Goal: Task Accomplishment & Management: Complete application form

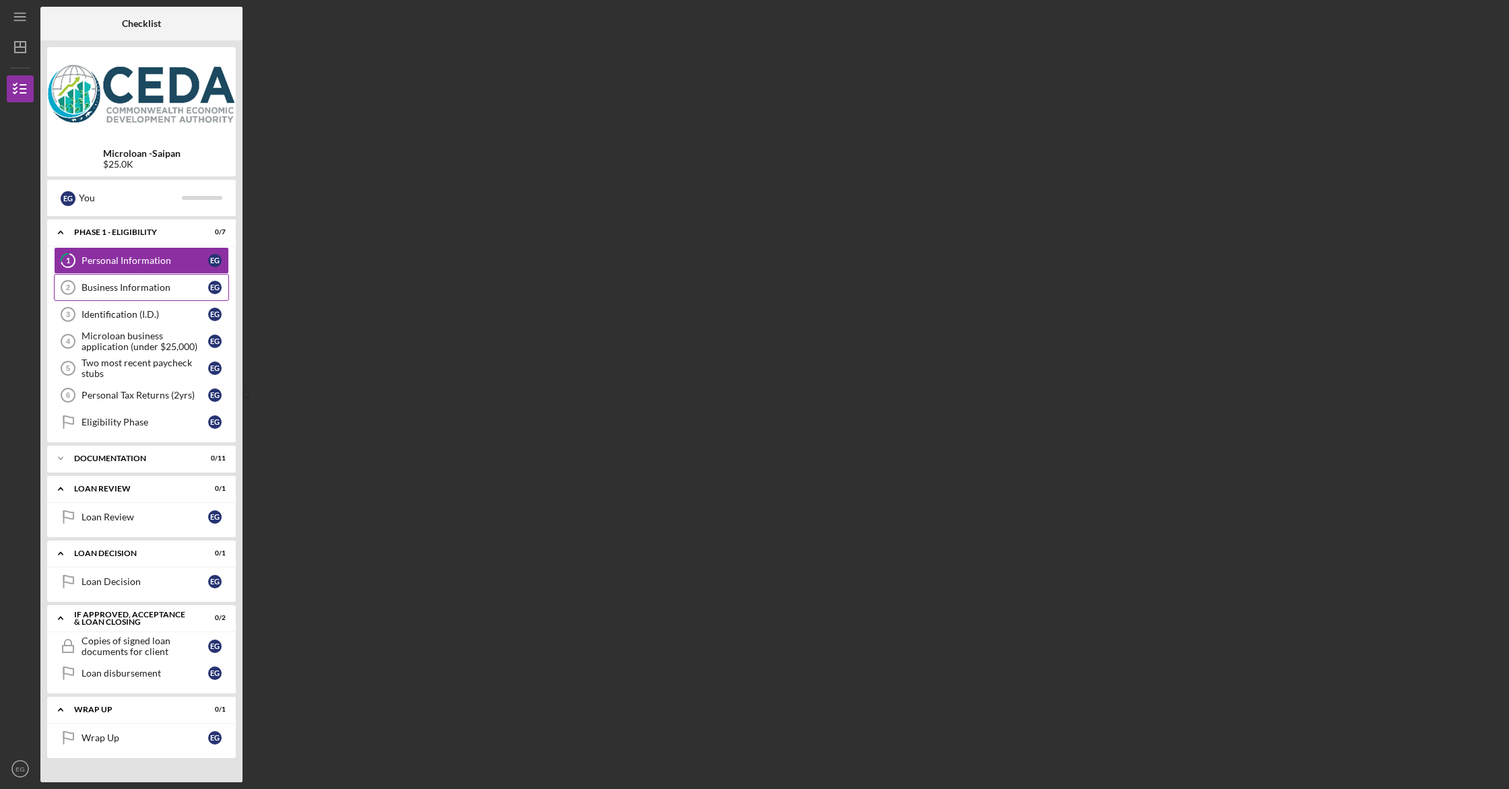
click at [137, 278] on link "Business Information 2 Business Information E G" at bounding box center [141, 287] width 175 height 27
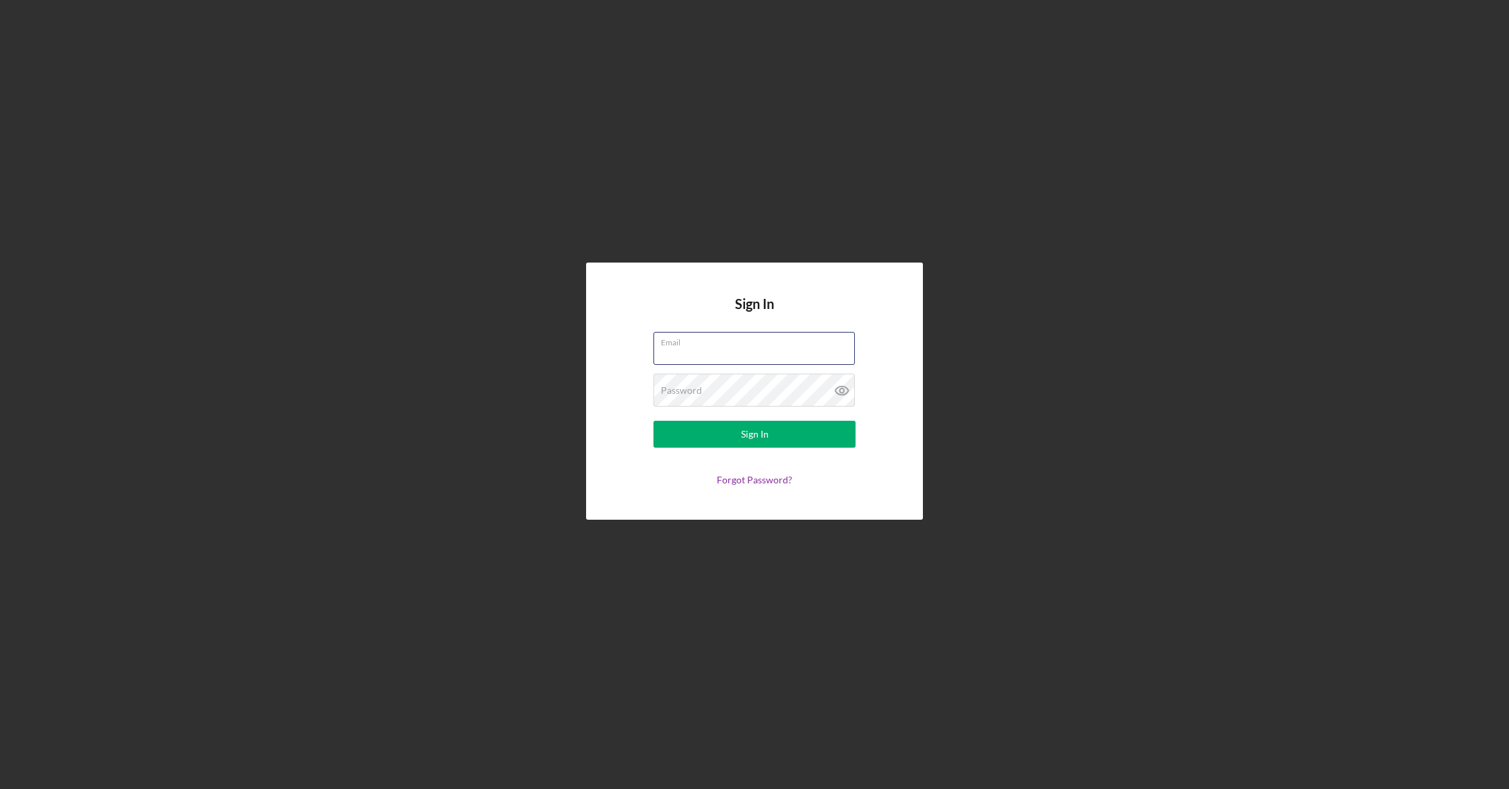
type input "[EMAIL_ADDRESS][DOMAIN_NAME]"
click at [731, 437] on button "Sign In" at bounding box center [754, 434] width 202 height 27
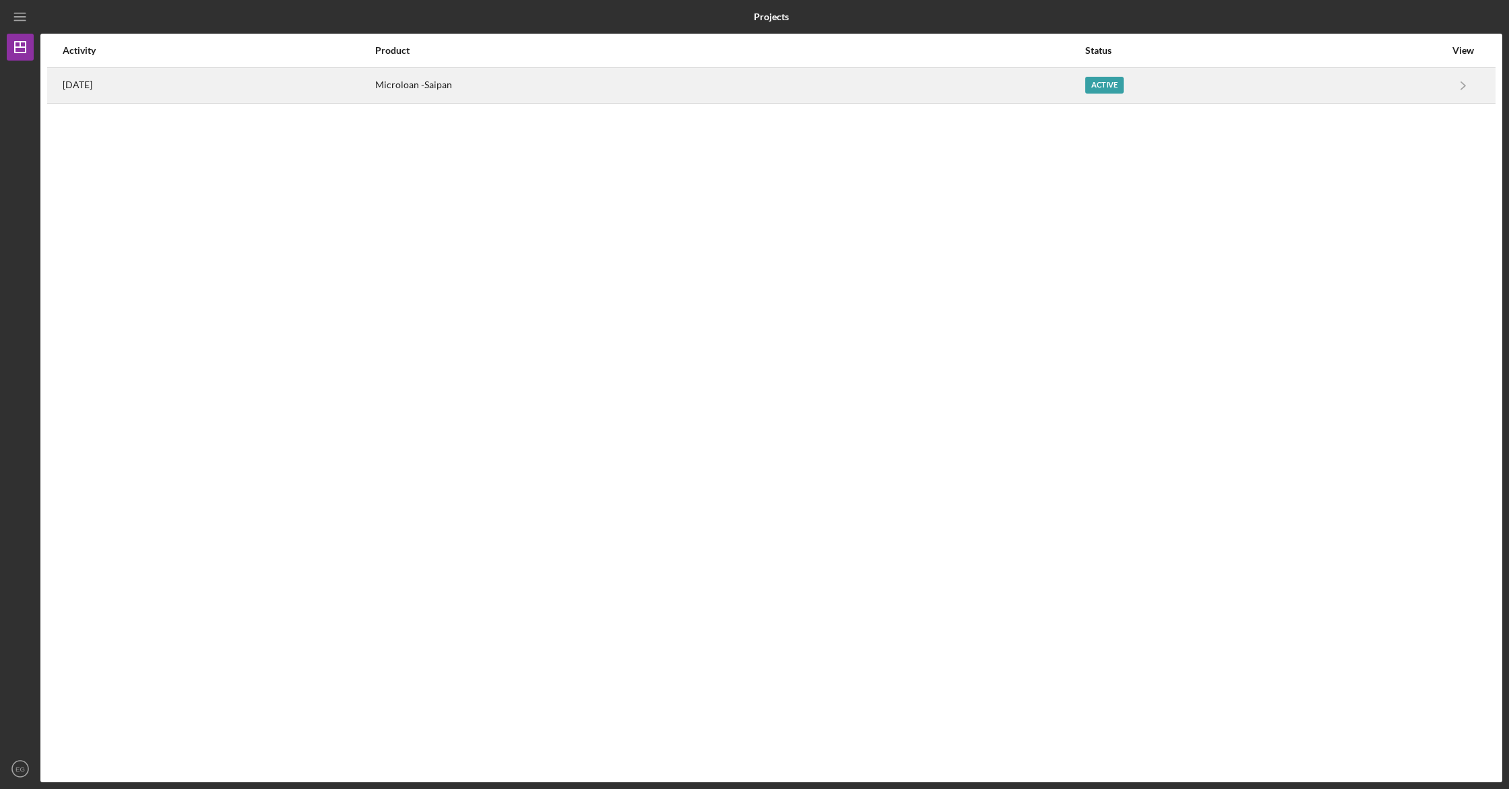
click at [632, 89] on div "Microloan -Saipan" at bounding box center [729, 86] width 709 height 34
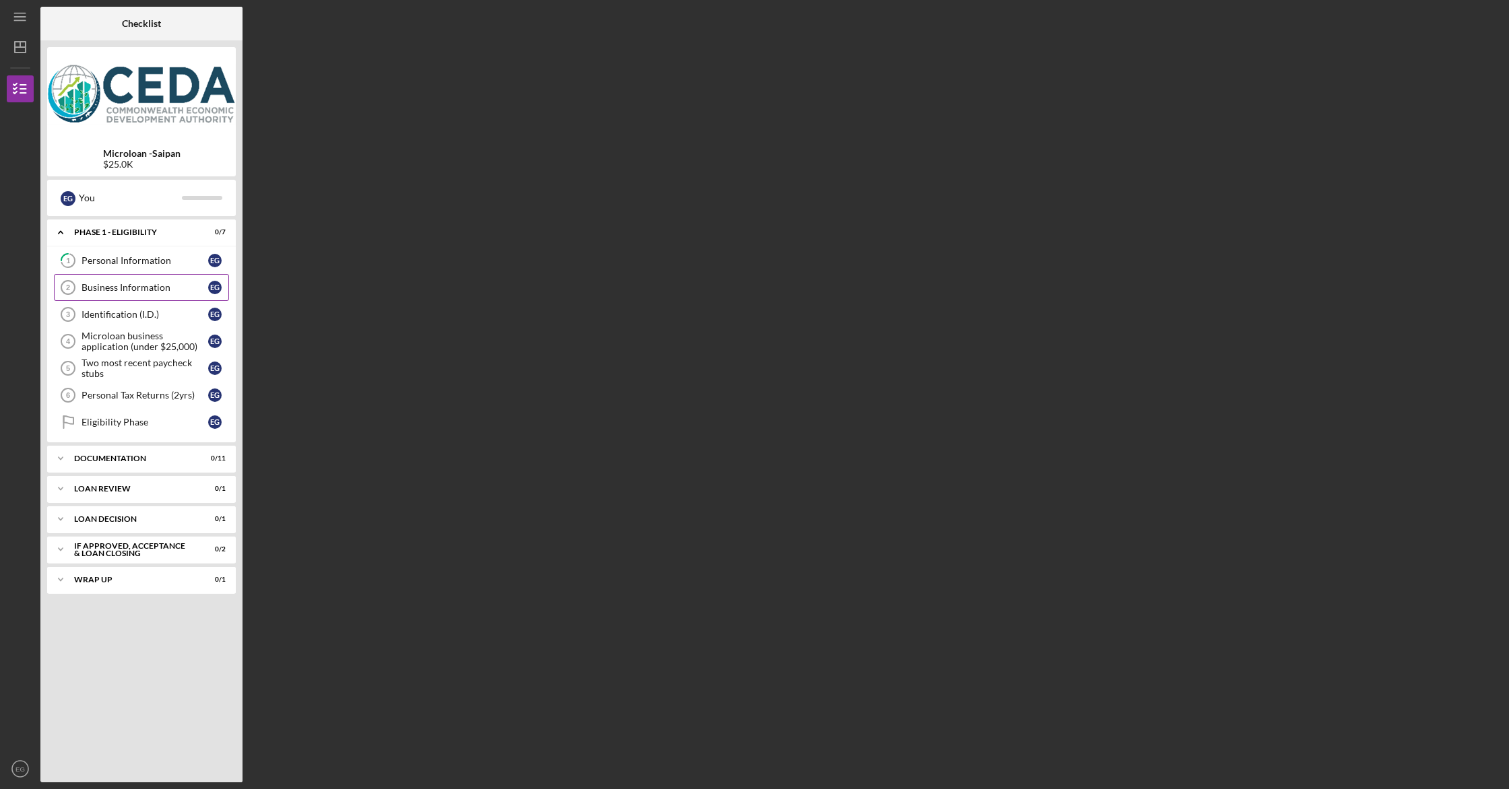
click at [115, 289] on div "Business Information" at bounding box center [144, 287] width 127 height 11
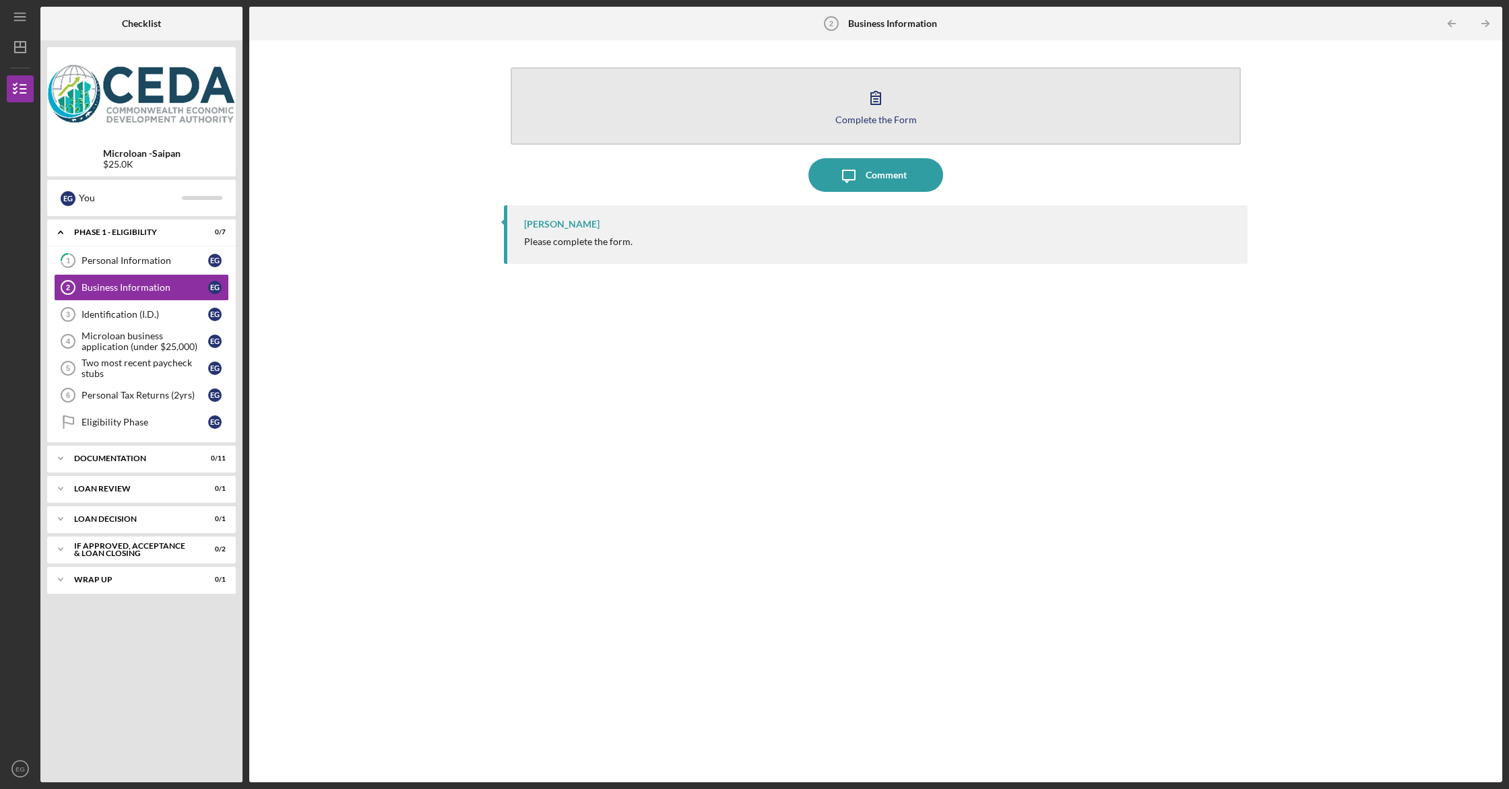
click at [705, 114] on button "Complete the Form Form" at bounding box center [876, 105] width 730 height 77
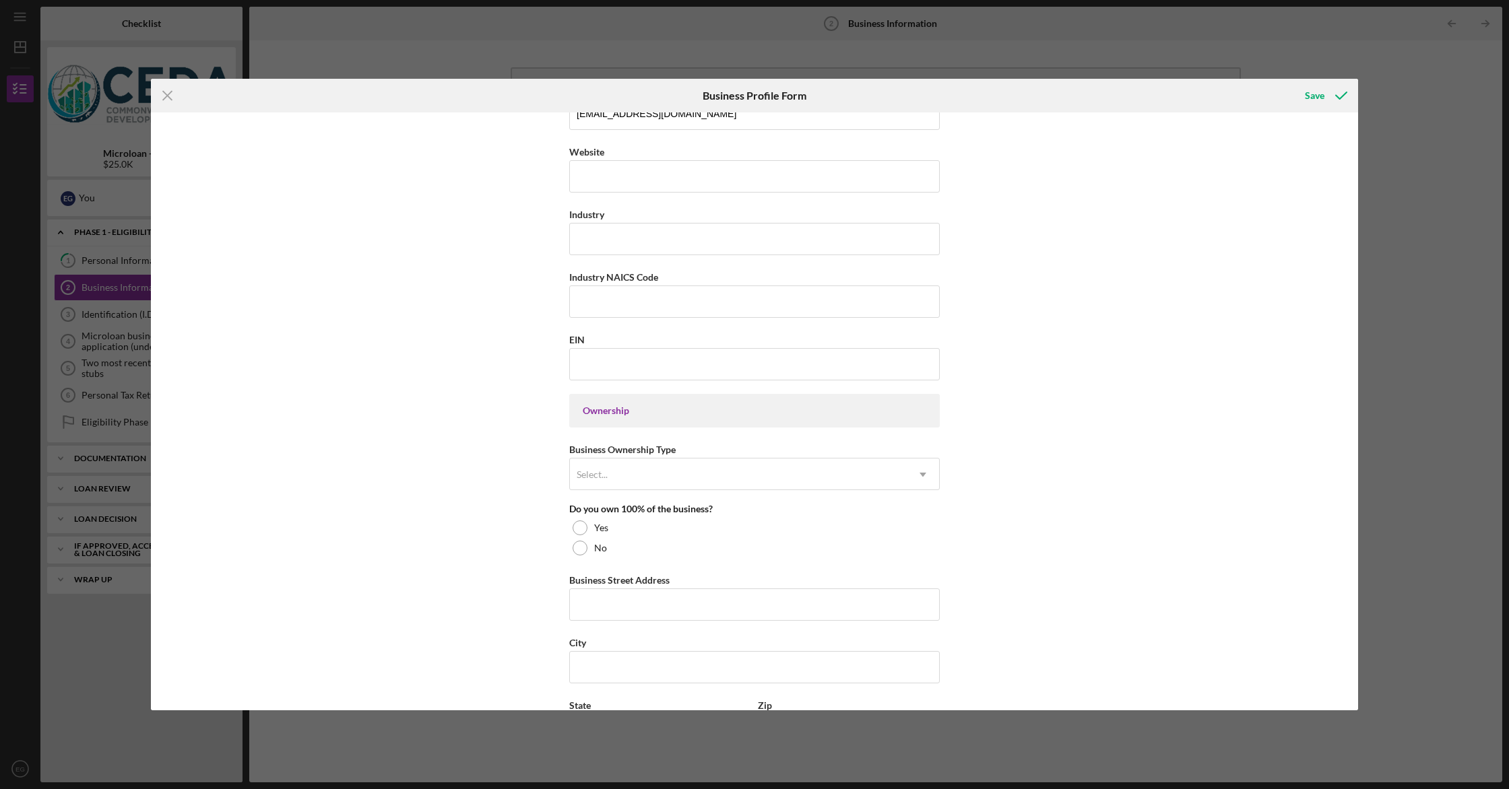
scroll to position [362, 0]
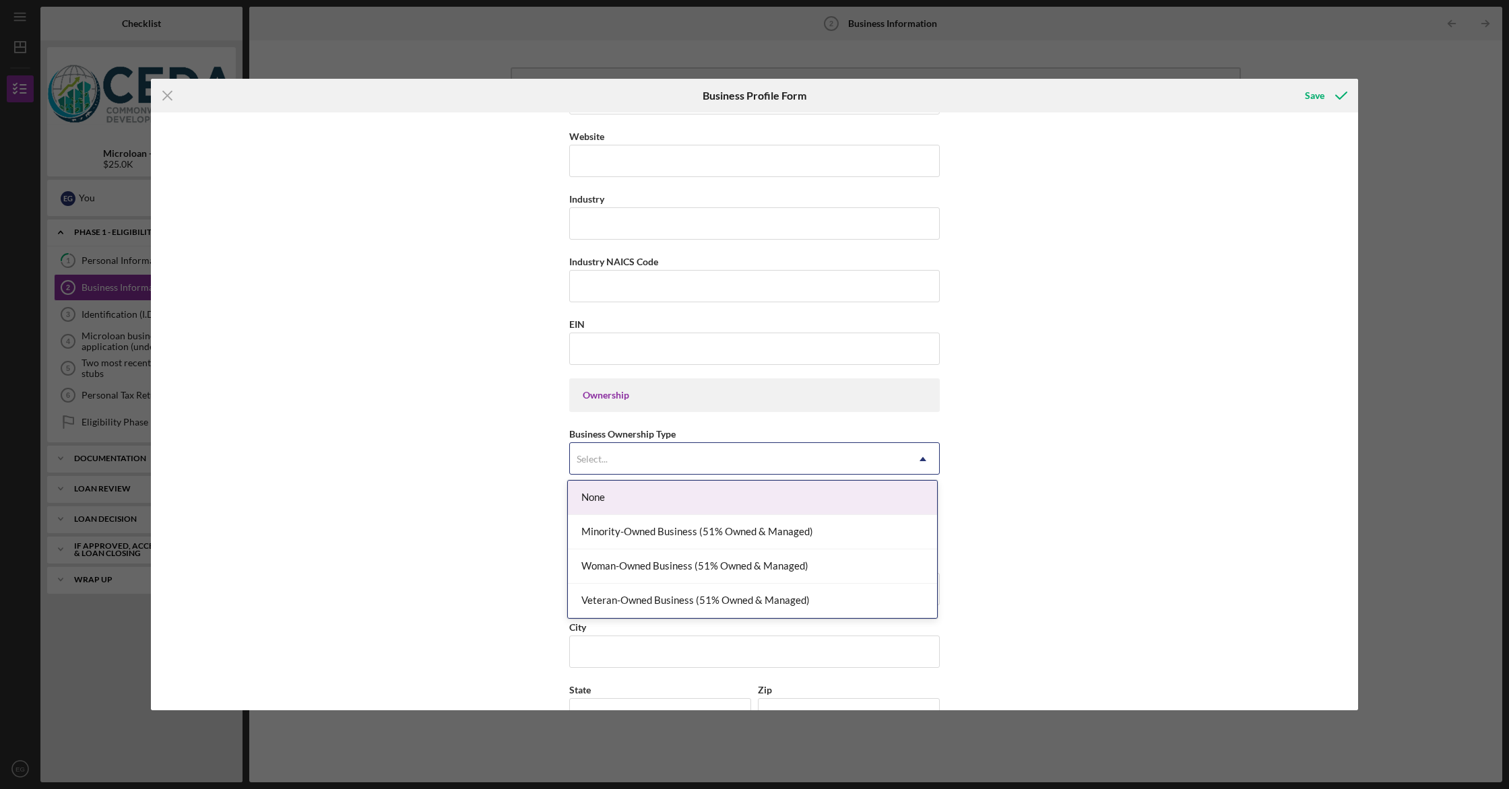
click at [630, 462] on div "Select..." at bounding box center [738, 459] width 337 height 31
click at [484, 464] on div "Business Name Hafa Adai Farms DBA Business Start Date Legal Structure Select...…" at bounding box center [754, 411] width 1207 height 598
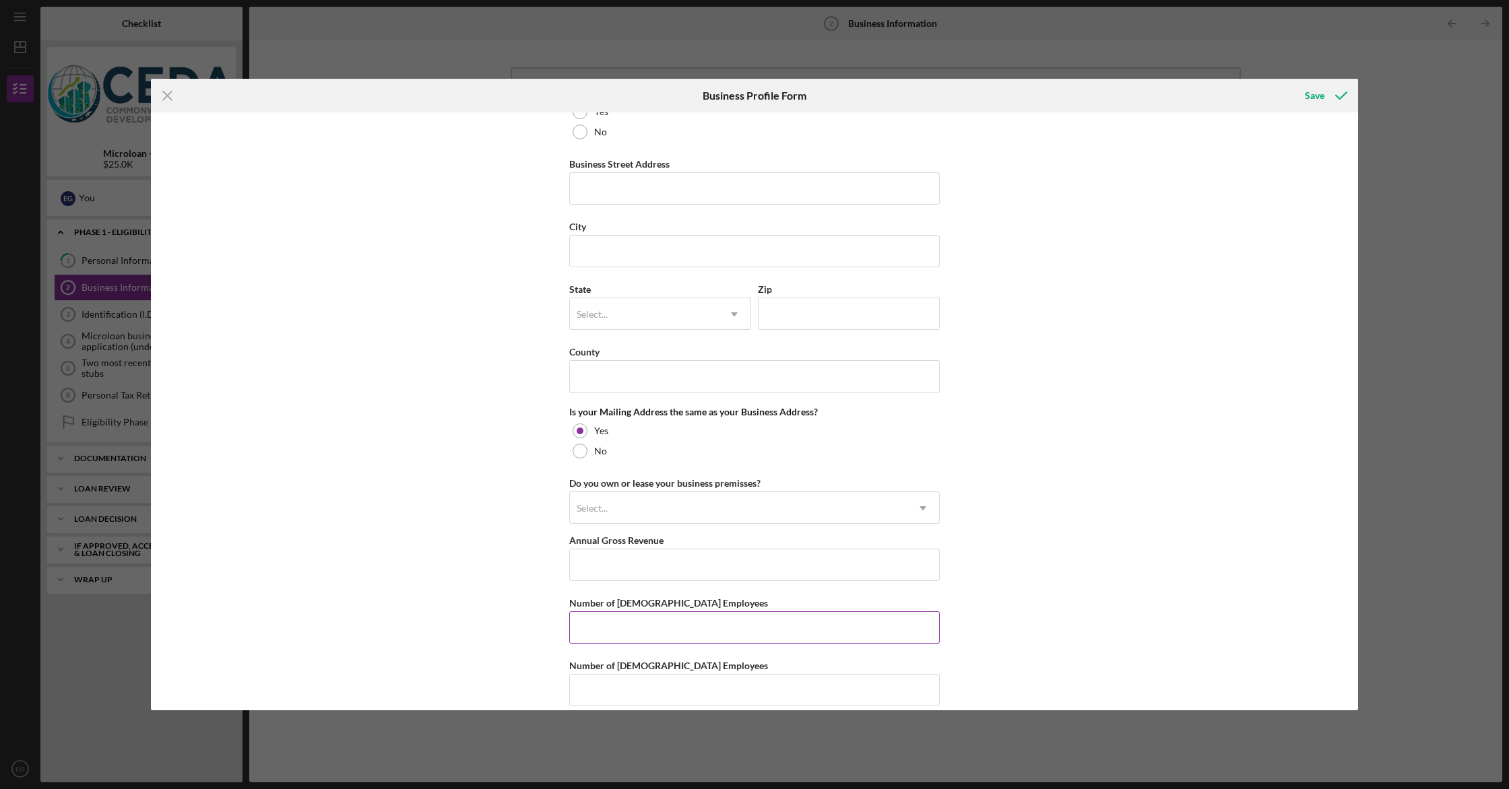
scroll to position [779, 0]
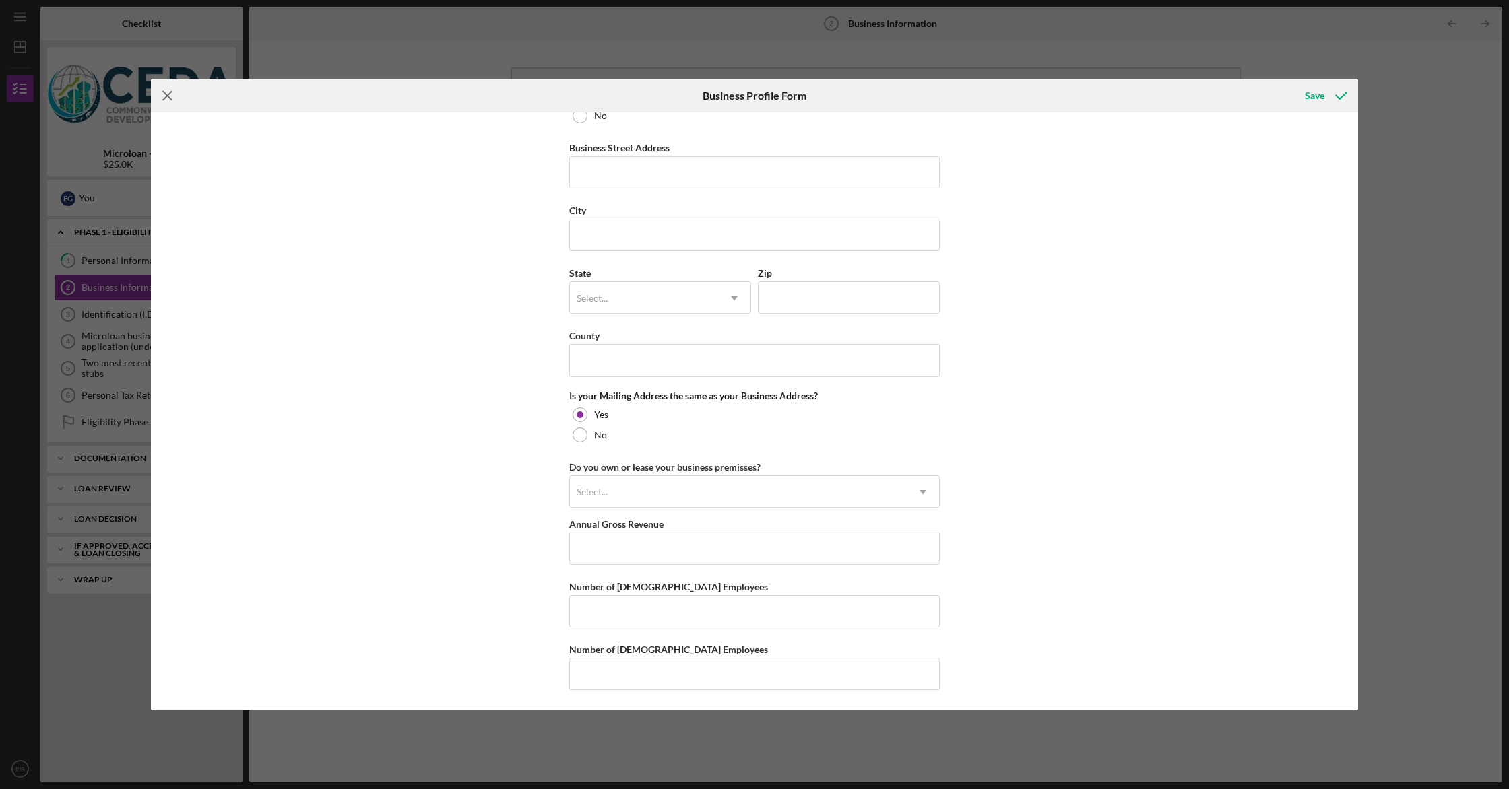
click at [159, 101] on icon "Icon/Menu Close" at bounding box center [168, 96] width 34 height 34
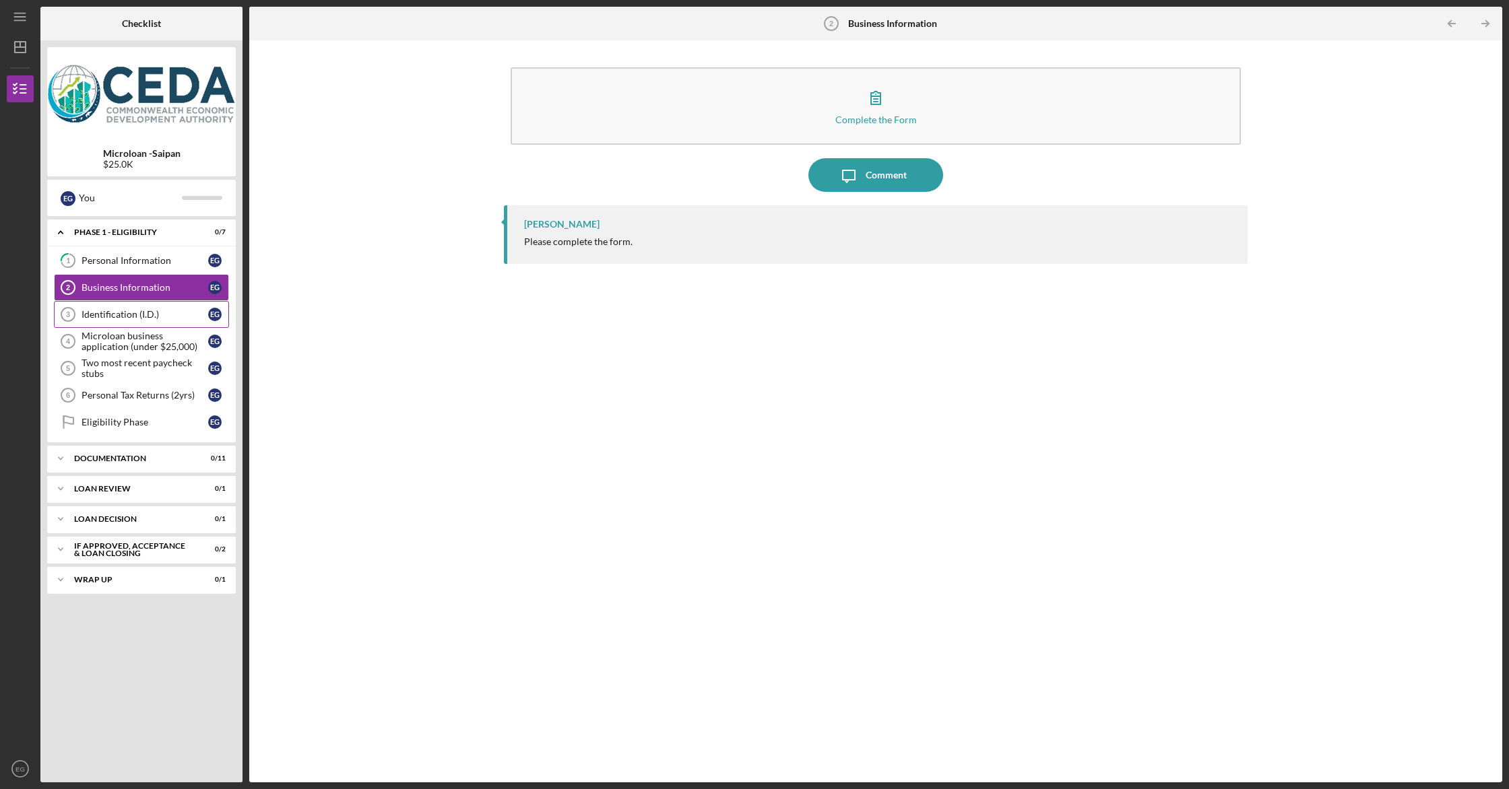
click at [110, 316] on div "Identification (I.D.)" at bounding box center [144, 314] width 127 height 11
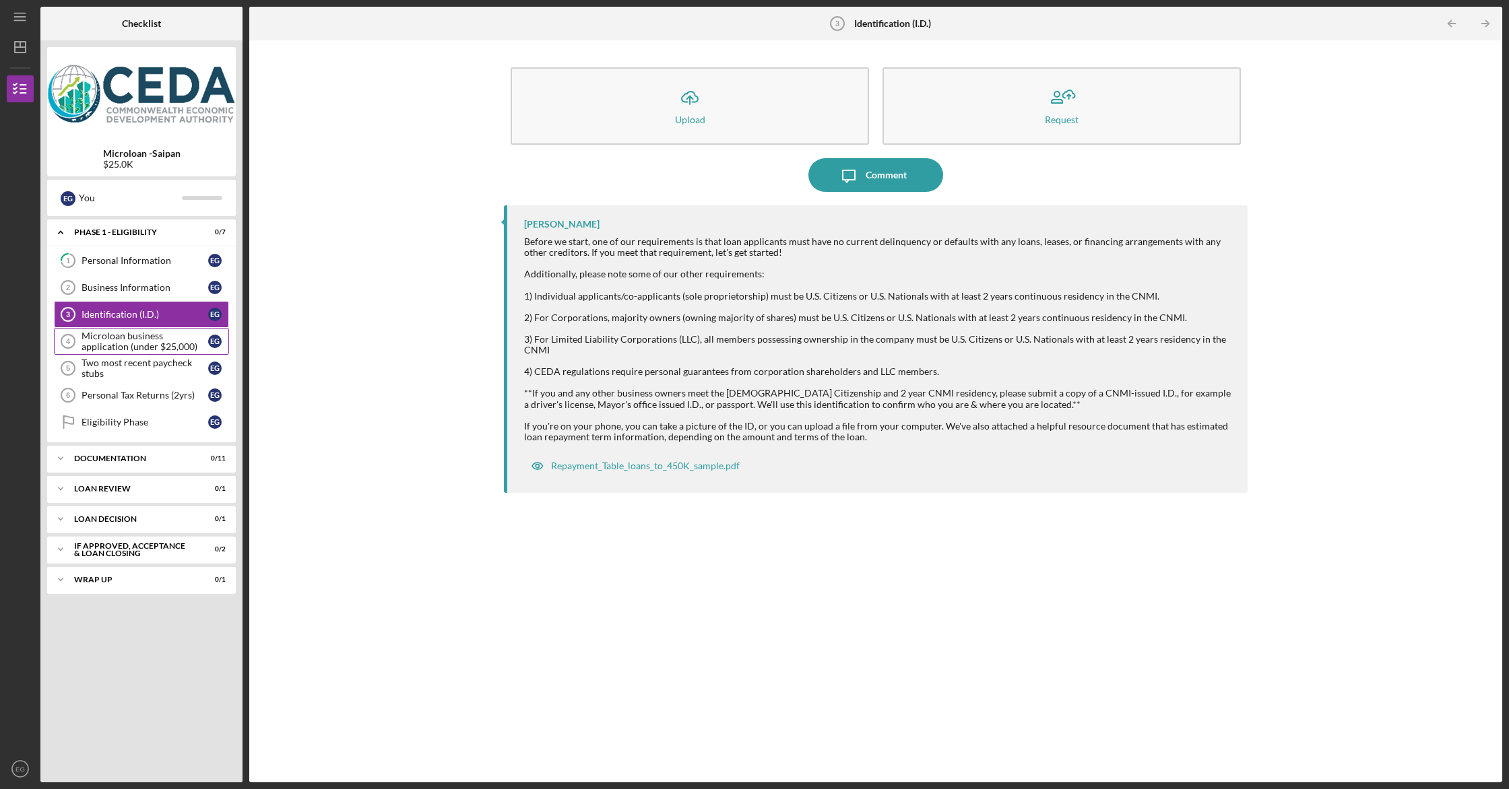
click at [108, 337] on div "Microloan business application (under $25,000)" at bounding box center [144, 342] width 127 height 22
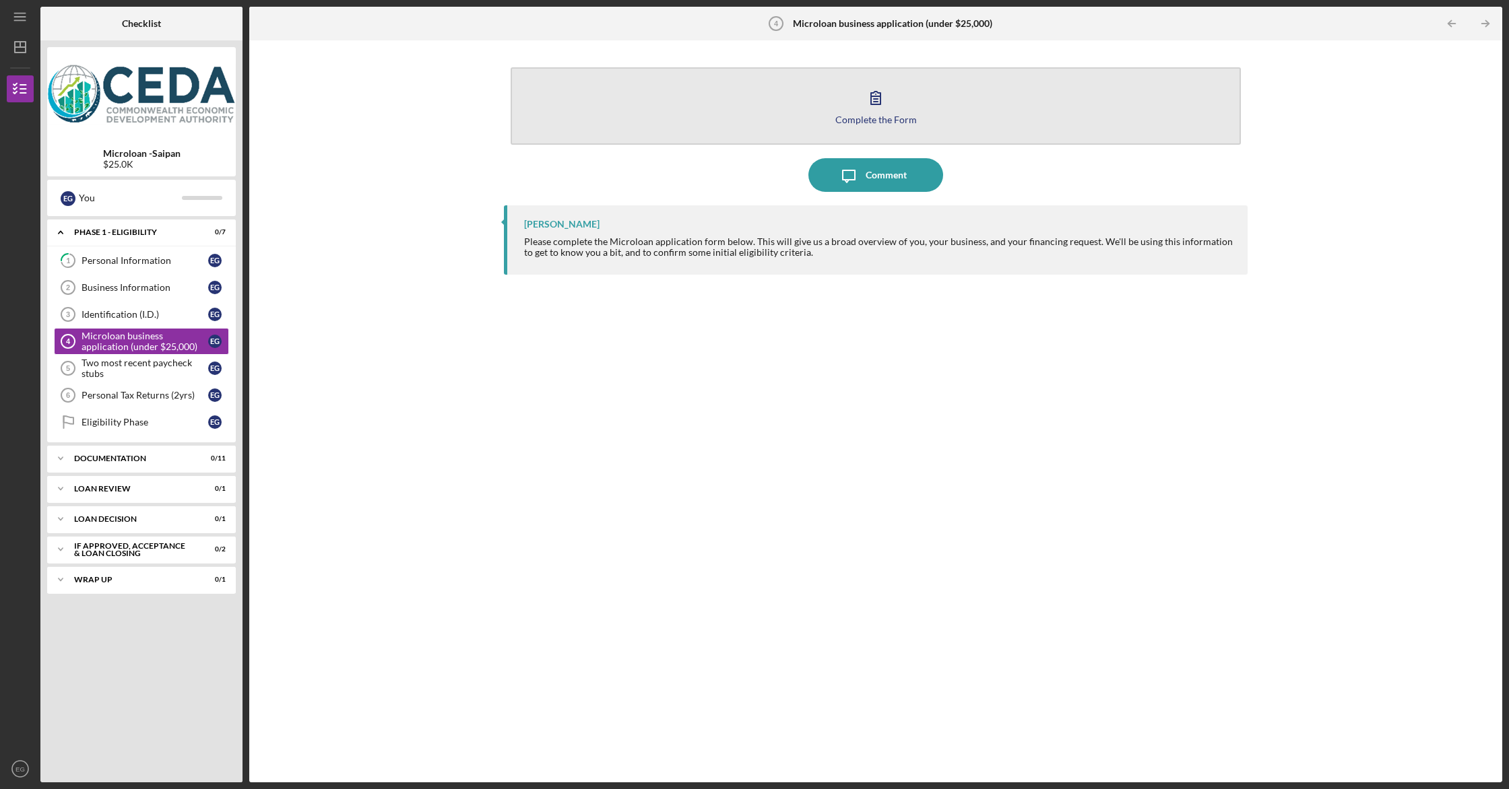
click at [829, 90] on button "Complete the Form Form" at bounding box center [876, 105] width 730 height 77
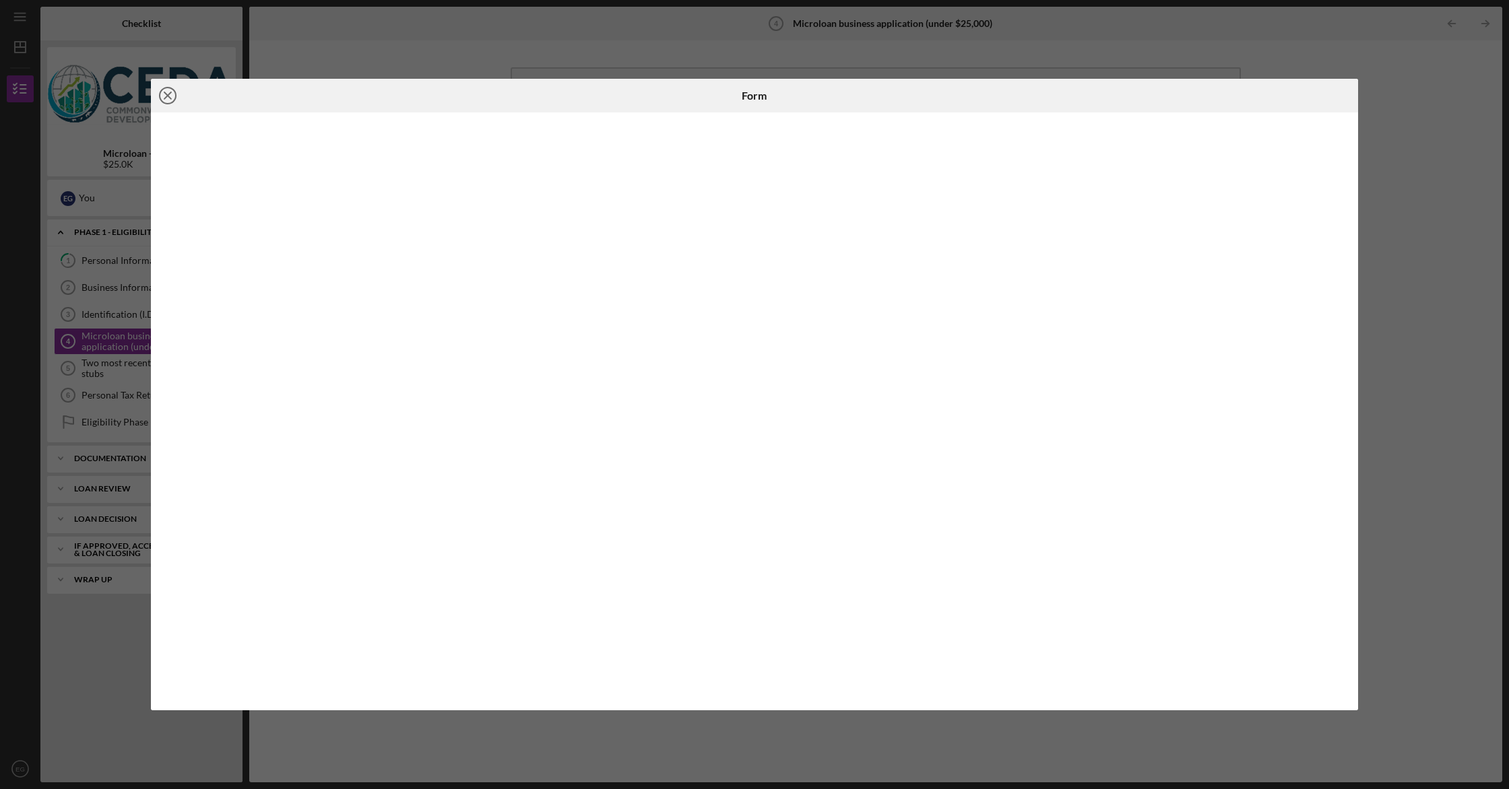
click at [169, 97] on line at bounding box center [167, 95] width 7 height 7
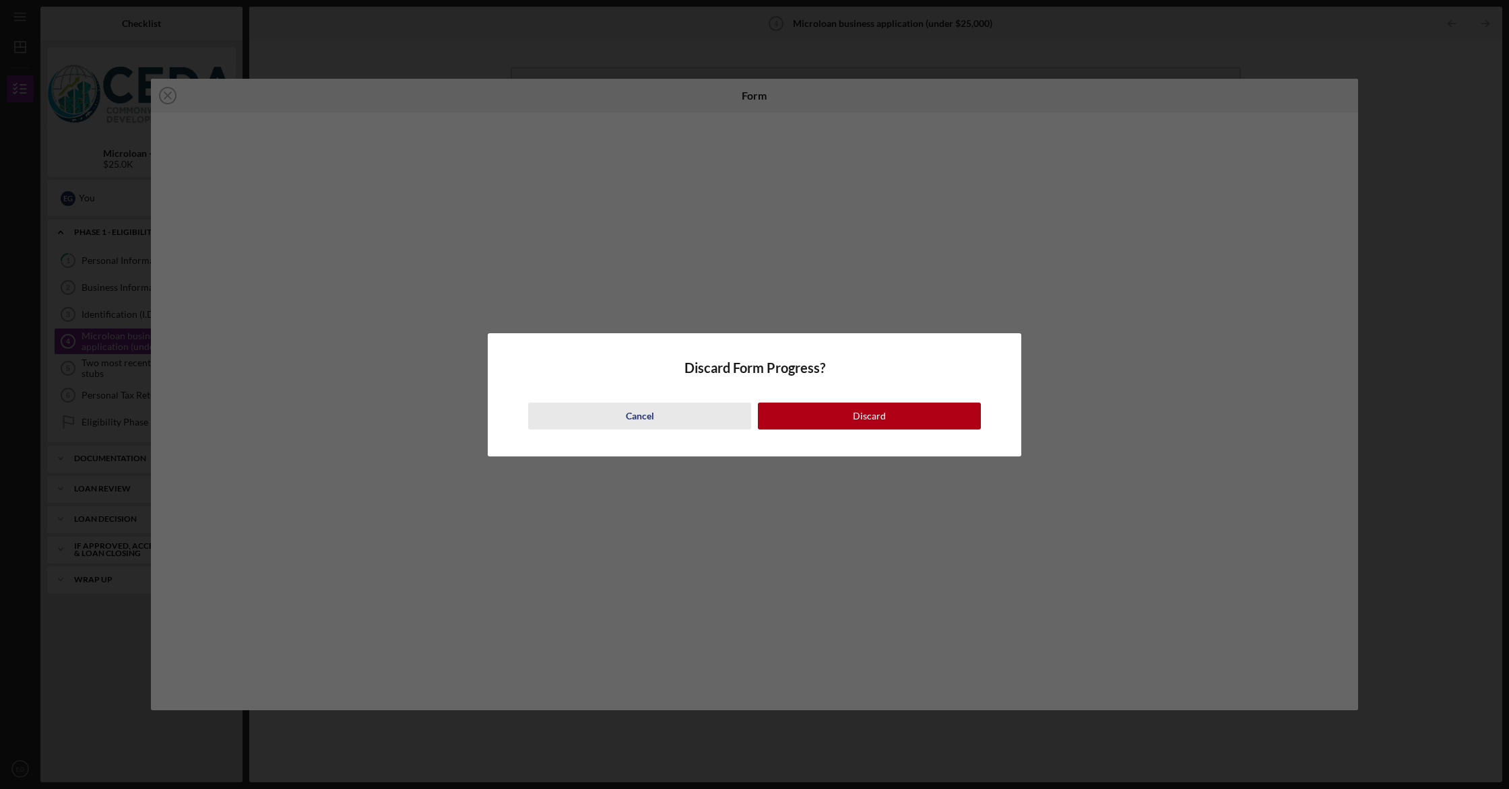
click at [698, 415] on button "Cancel" at bounding box center [639, 416] width 223 height 27
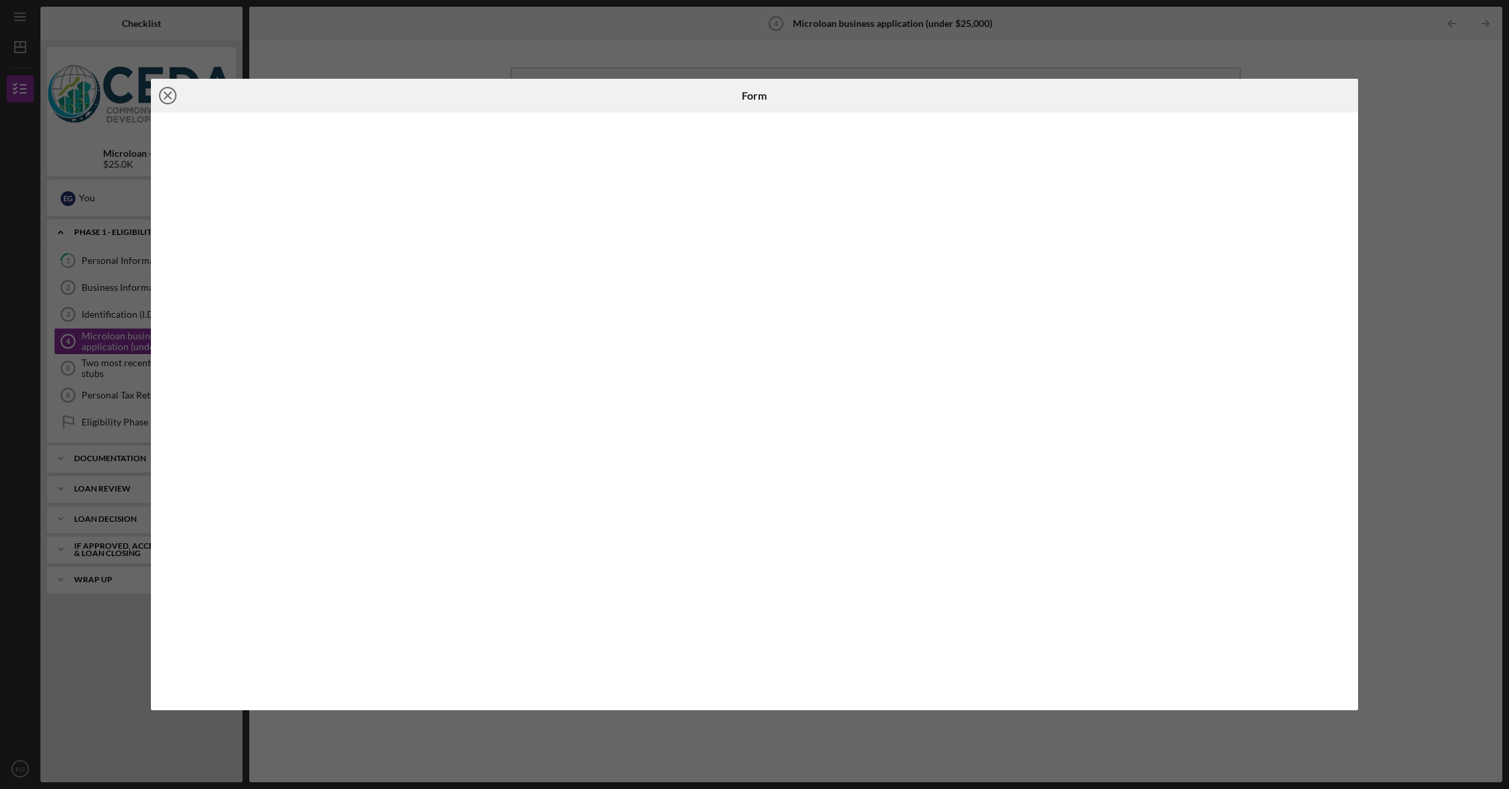
click at [170, 96] on icon "Icon/Close" at bounding box center [168, 96] width 34 height 34
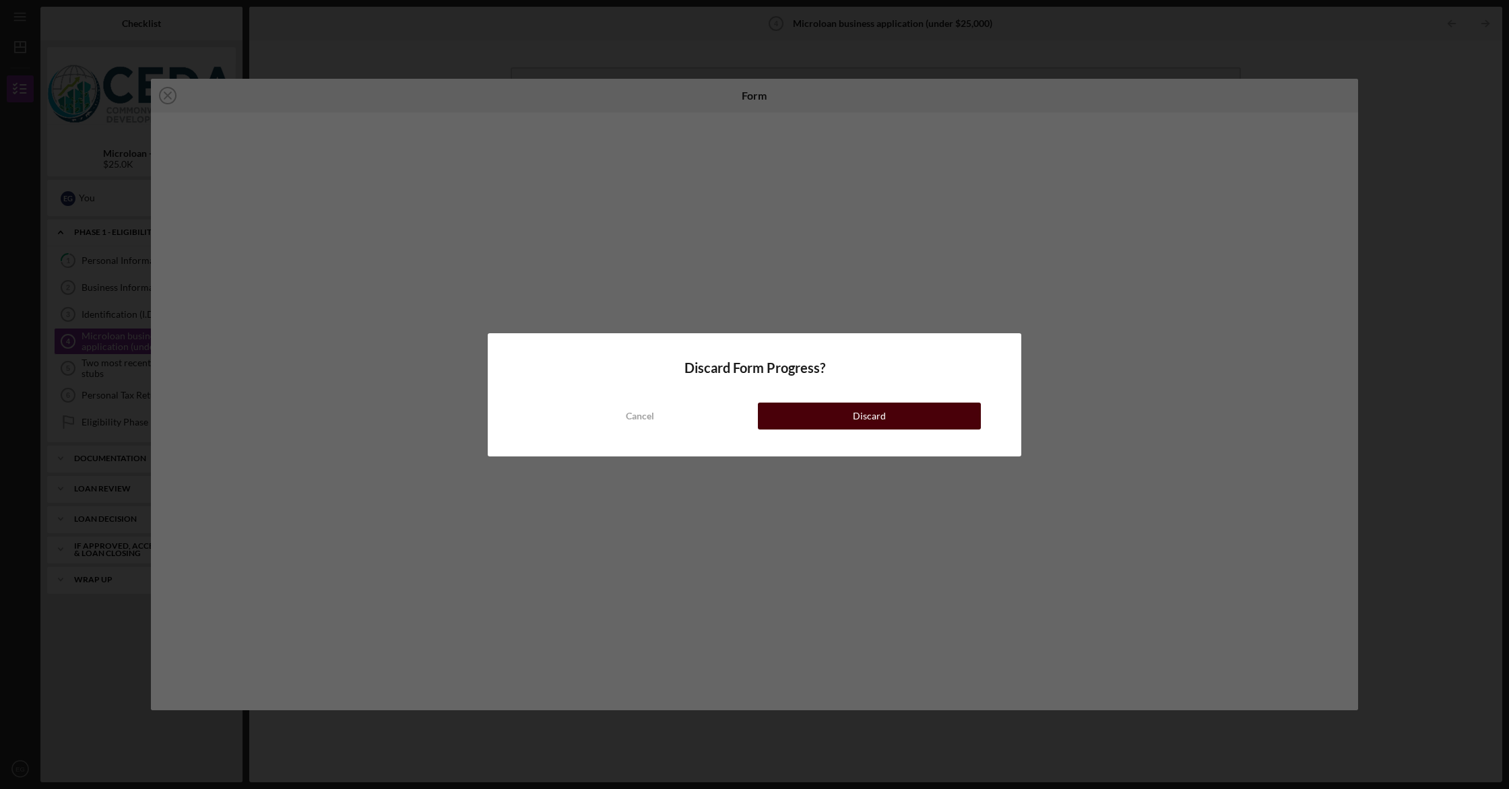
click at [880, 420] on div "Discard" at bounding box center [869, 416] width 33 height 27
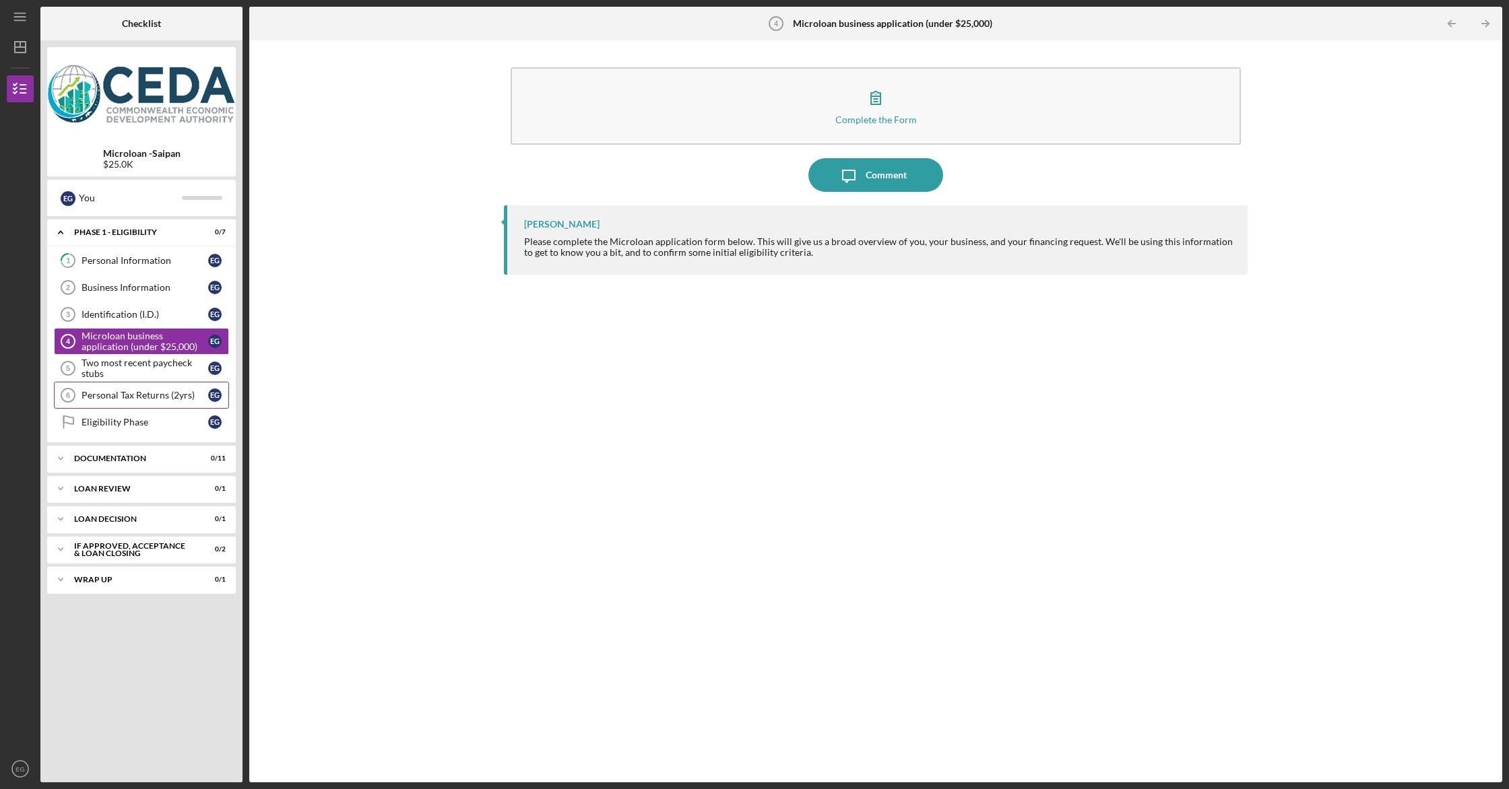
click at [119, 397] on div "Personal Tax Returns (2yrs)" at bounding box center [144, 395] width 127 height 11
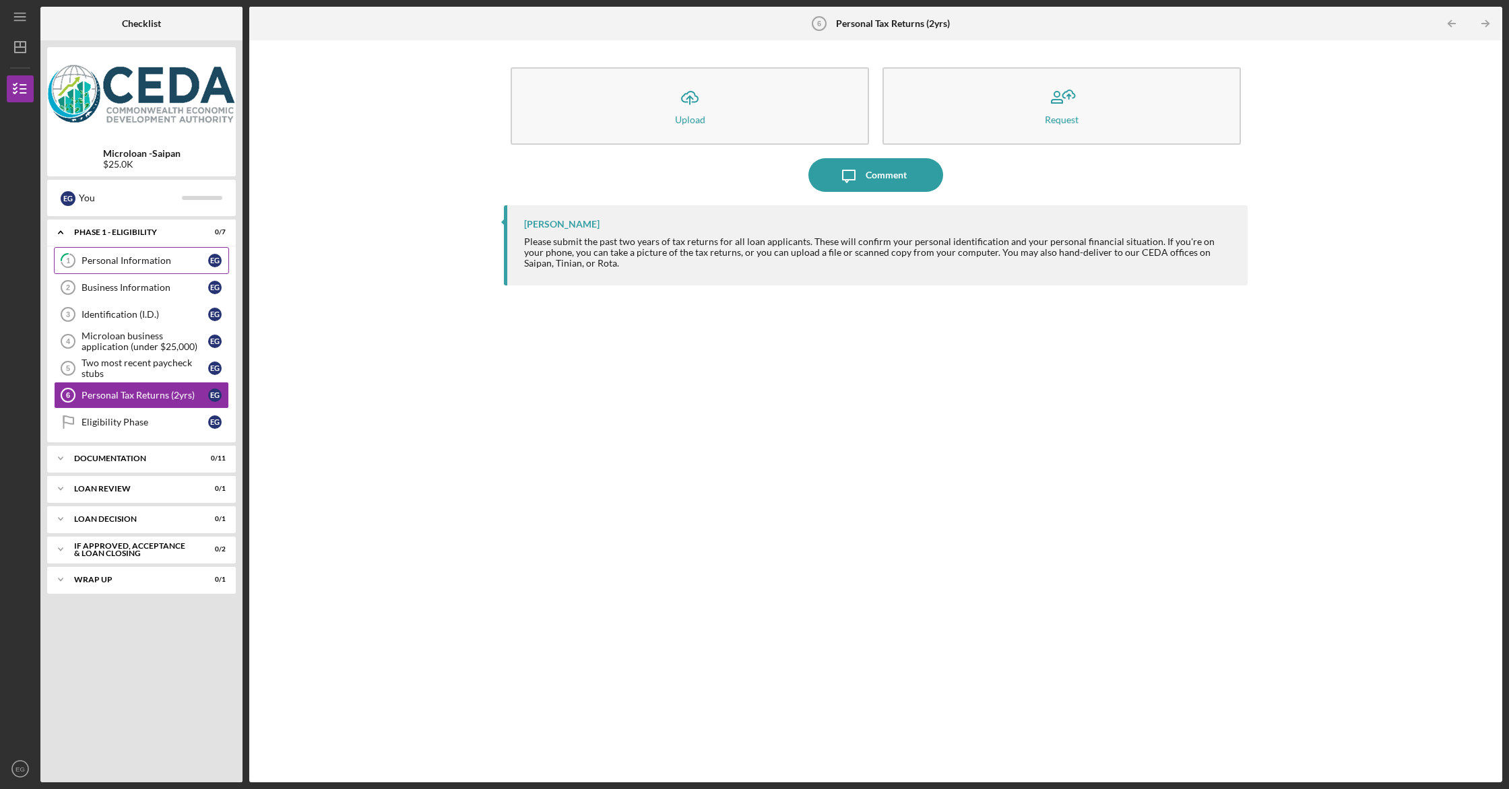
click at [123, 266] on div "Personal Information" at bounding box center [144, 260] width 127 height 11
